Goal: Task Accomplishment & Management: Use online tool/utility

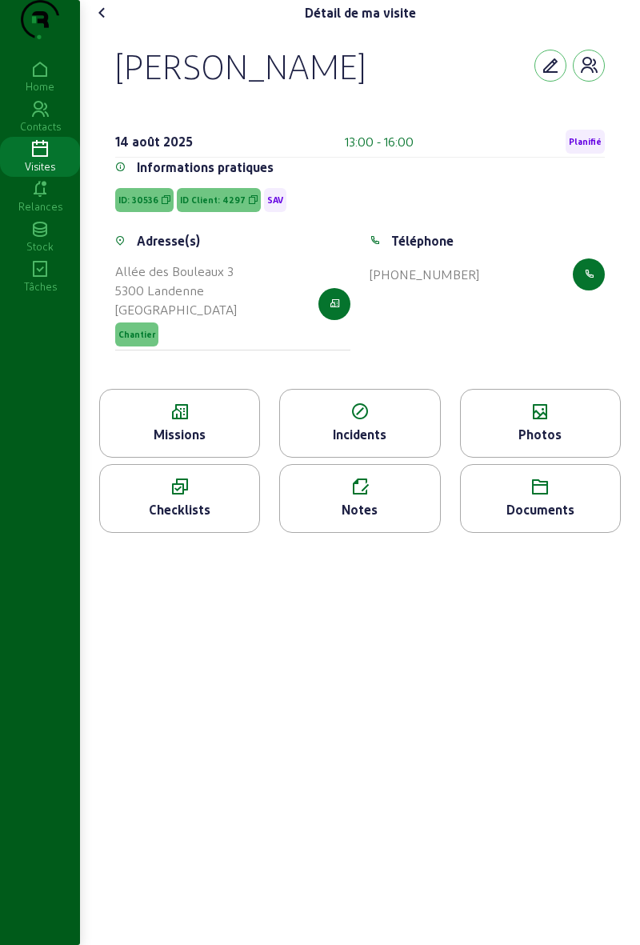
click at [110, 70] on div "[PERSON_NAME] [DATE] 13:00 - 16:00 Planifié Informations pratiques ID: 30536 ID…" at bounding box center [360, 207] width 528 height 363
click at [110, 26] on cam-font-icon at bounding box center [103, 13] width 26 height 26
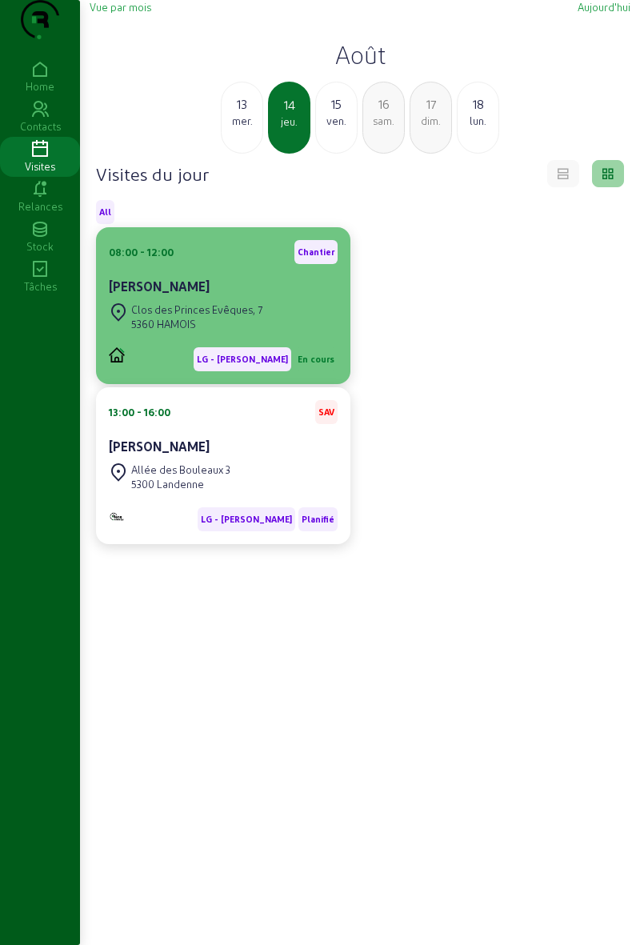
click at [142, 294] on cam-card-title "[PERSON_NAME]" at bounding box center [159, 285] width 101 height 15
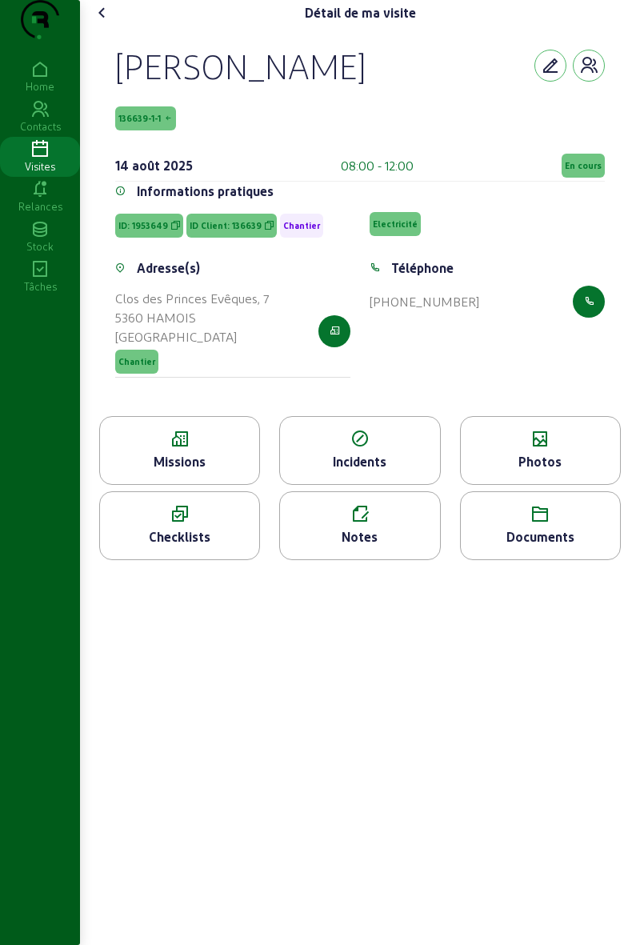
click at [570, 171] on span "En cours" at bounding box center [583, 165] width 37 height 11
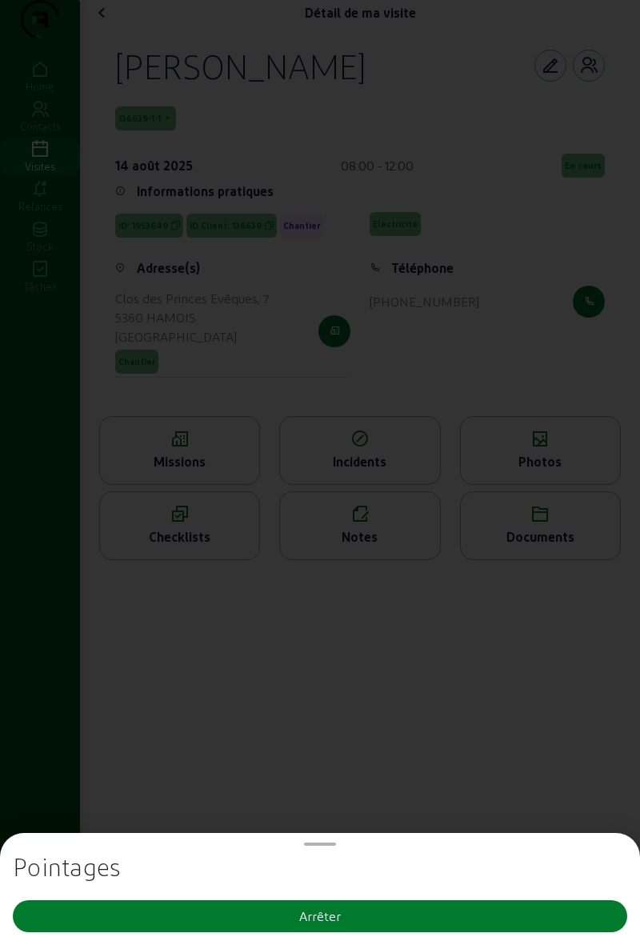
click at [118, 909] on button "Arrêter" at bounding box center [320, 916] width 614 height 32
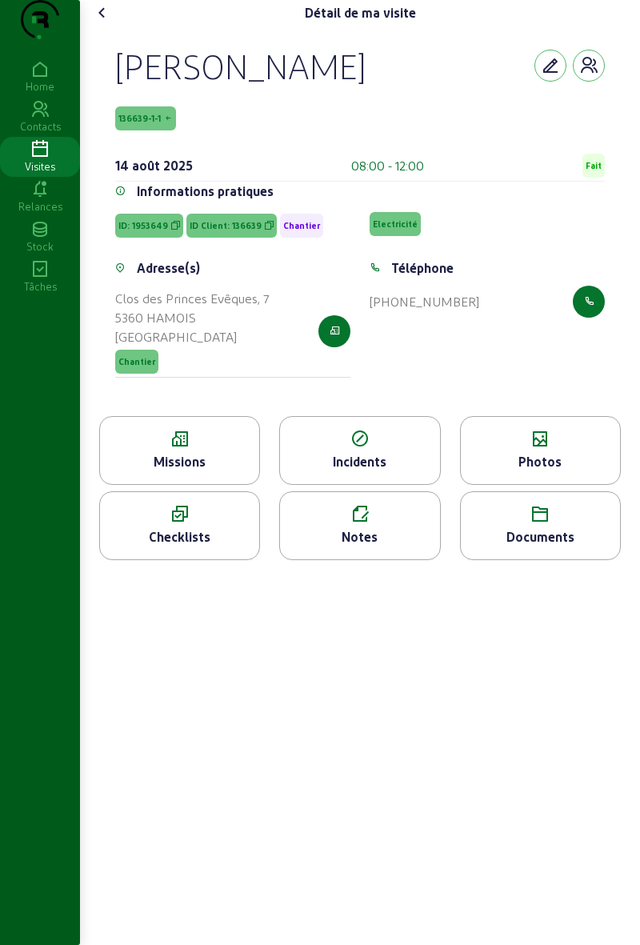
click at [526, 471] on div "Photos" at bounding box center [540, 461] width 159 height 19
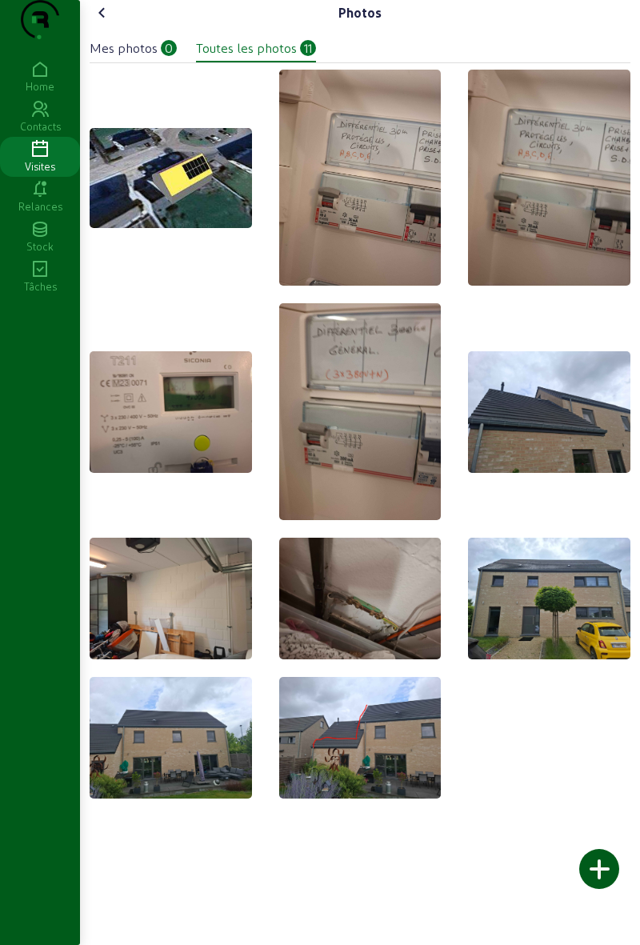
click at [600, 871] on div at bounding box center [599, 869] width 40 height 40
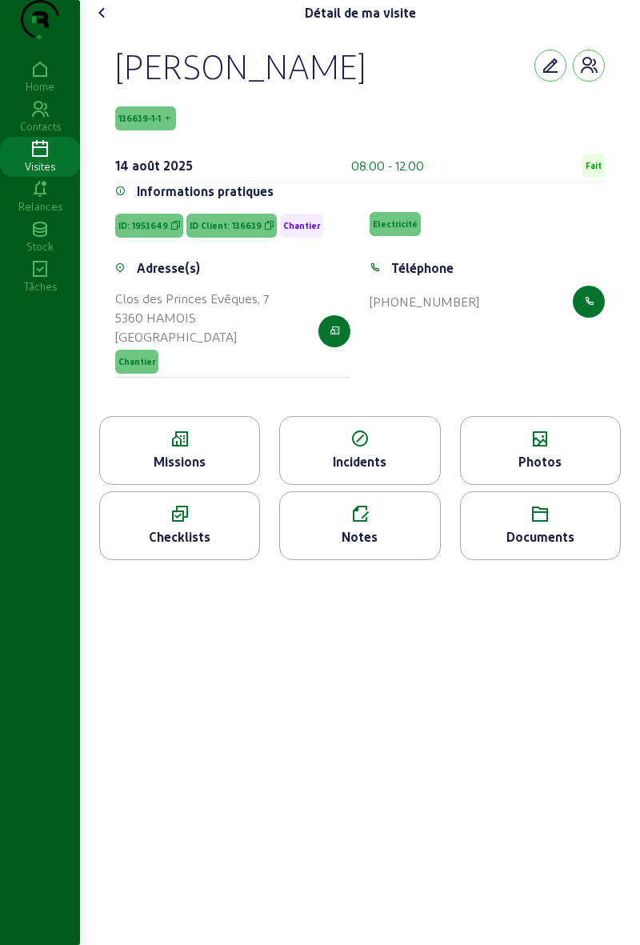
click at [98, 22] on icon at bounding box center [102, 12] width 19 height 19
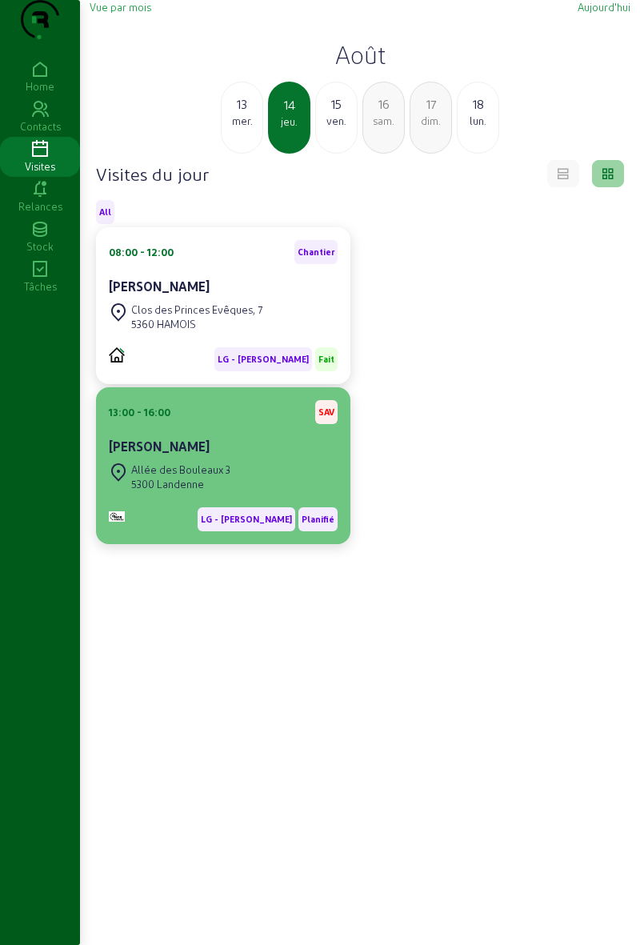
click at [262, 494] on div "Allée des Bouleaux 3 5300 Landenne" at bounding box center [223, 476] width 229 height 35
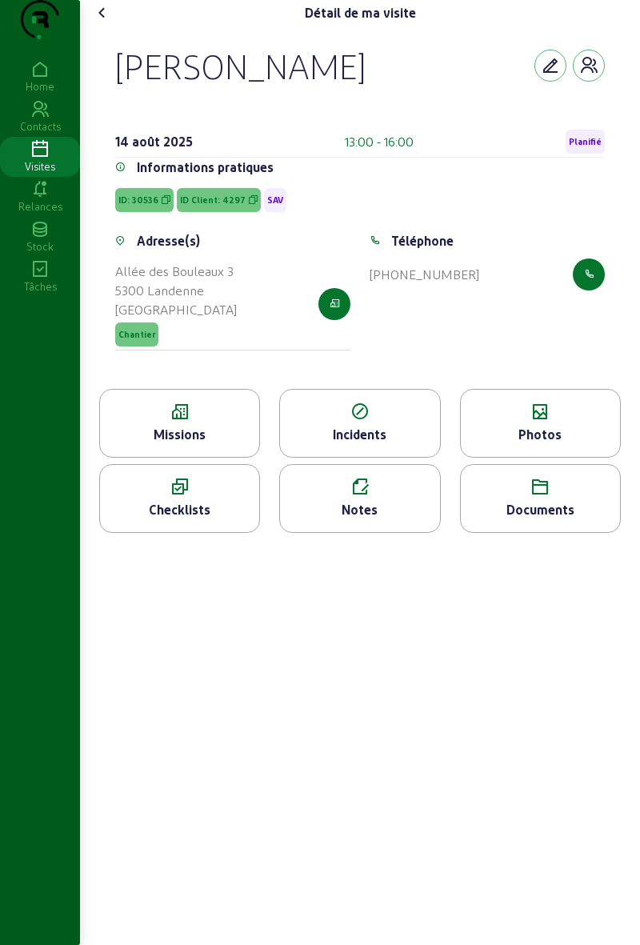
click at [575, 147] on span "Planifié" at bounding box center [585, 141] width 33 height 11
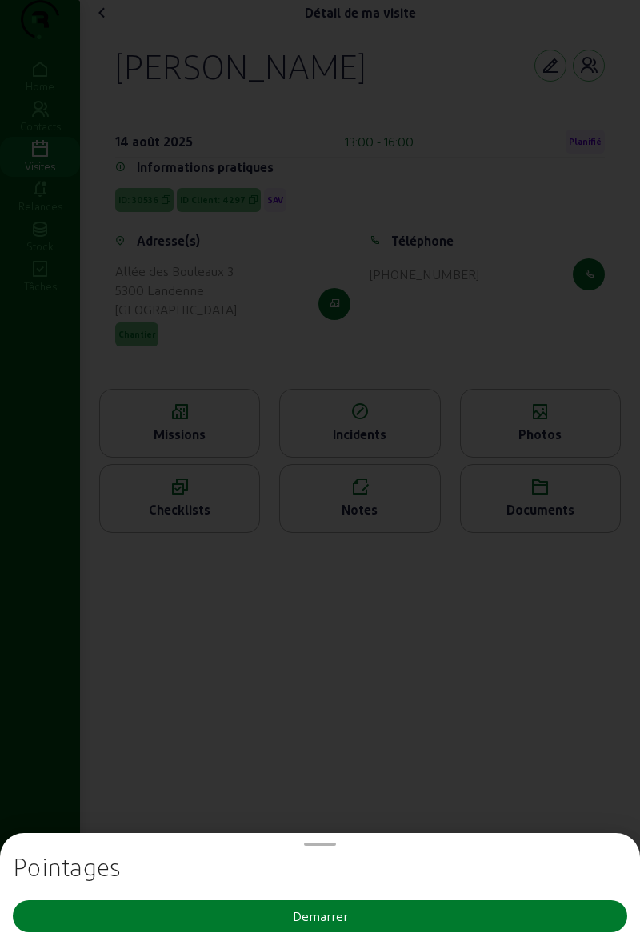
click at [416, 927] on button "Demarrer" at bounding box center [320, 916] width 614 height 32
